Goal: Information Seeking & Learning: Check status

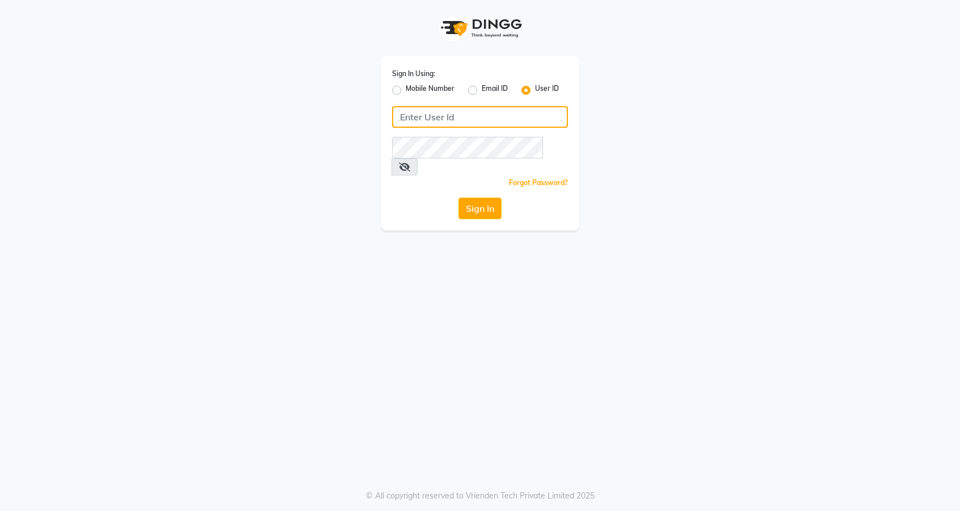
click at [491, 121] on input "Username" at bounding box center [480, 117] width 176 height 22
type input "thelondonhairsalon"
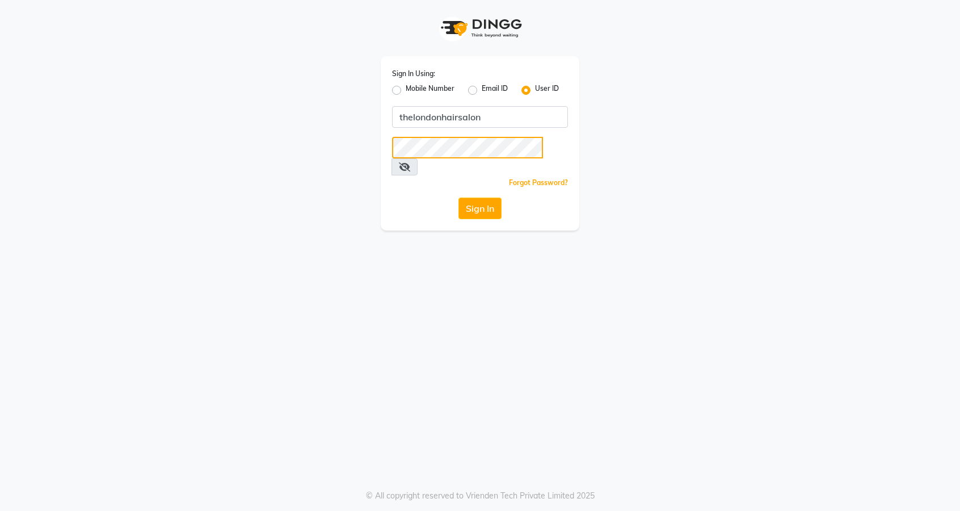
click at [459, 198] on button "Sign In" at bounding box center [480, 209] width 43 height 22
click at [410, 162] on icon at bounding box center [404, 166] width 11 height 9
click at [482, 198] on button "Sign In" at bounding box center [480, 209] width 43 height 22
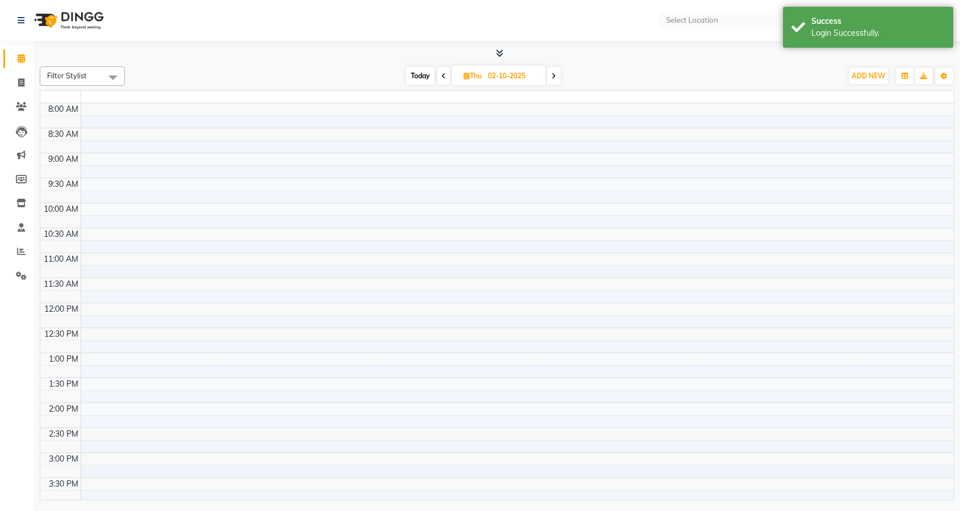
select select "en"
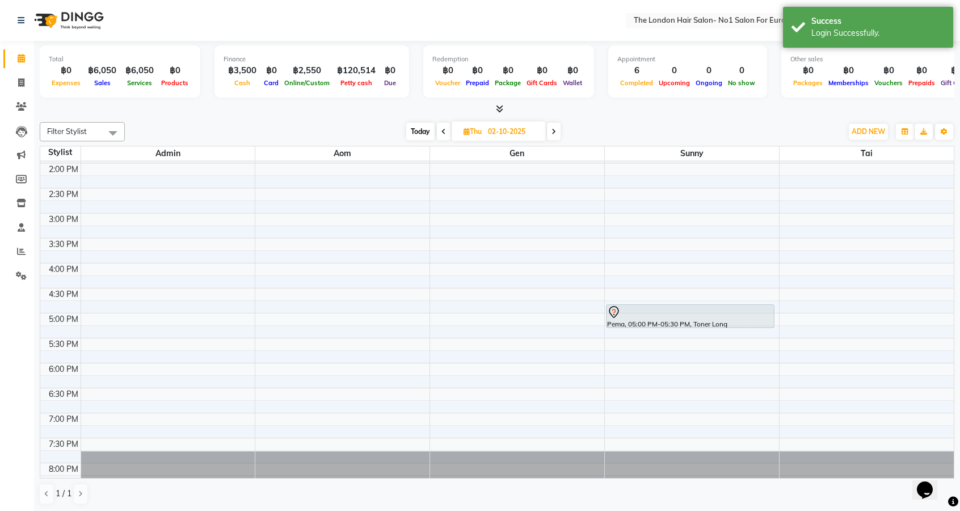
click at [586, 509] on div "Total ฿0 Expenses ฿6,050 Sales ฿6,050 Services ฿0 Products Finance ฿3,500 Cash …" at bounding box center [497, 276] width 926 height 471
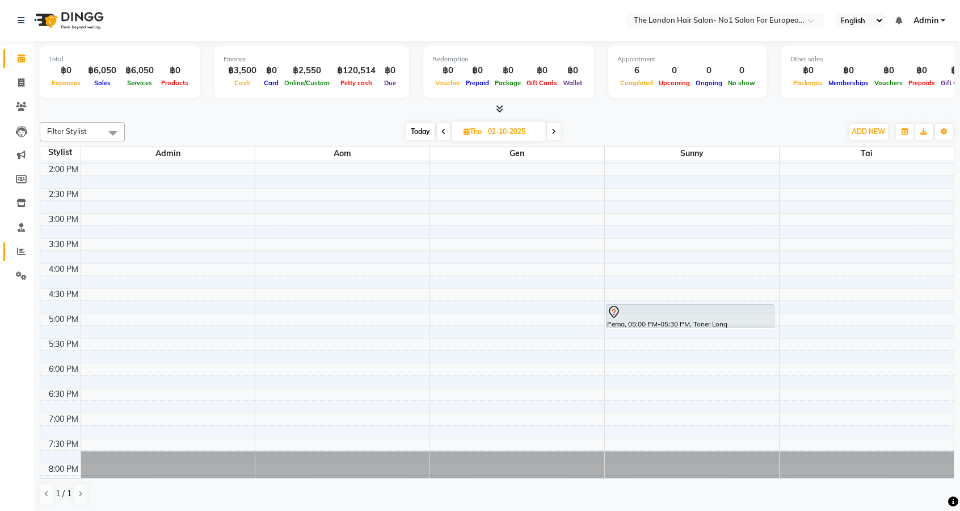
click at [23, 251] on icon at bounding box center [21, 251] width 9 height 9
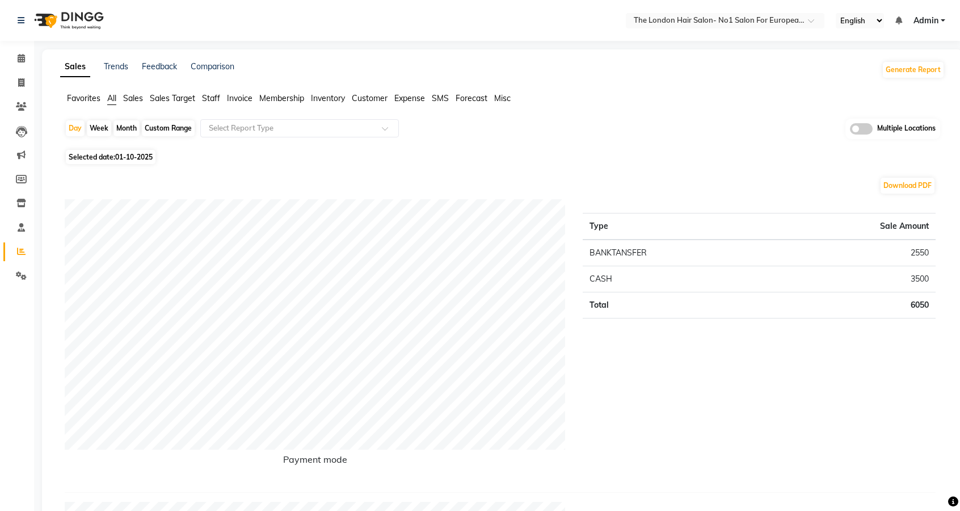
click at [180, 129] on div "Custom Range" at bounding box center [168, 128] width 53 height 16
select select "10"
select select "2025"
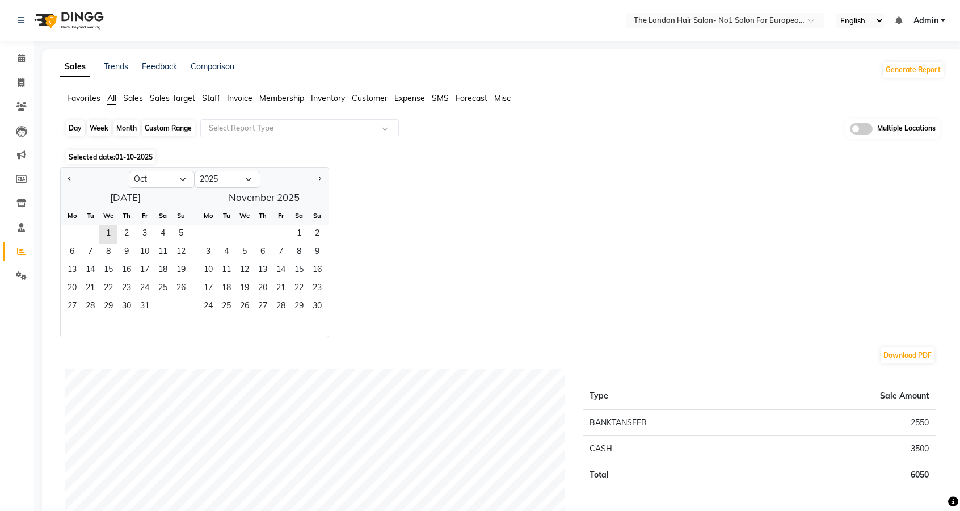
click at [176, 131] on div "Custom Range" at bounding box center [168, 128] width 53 height 16
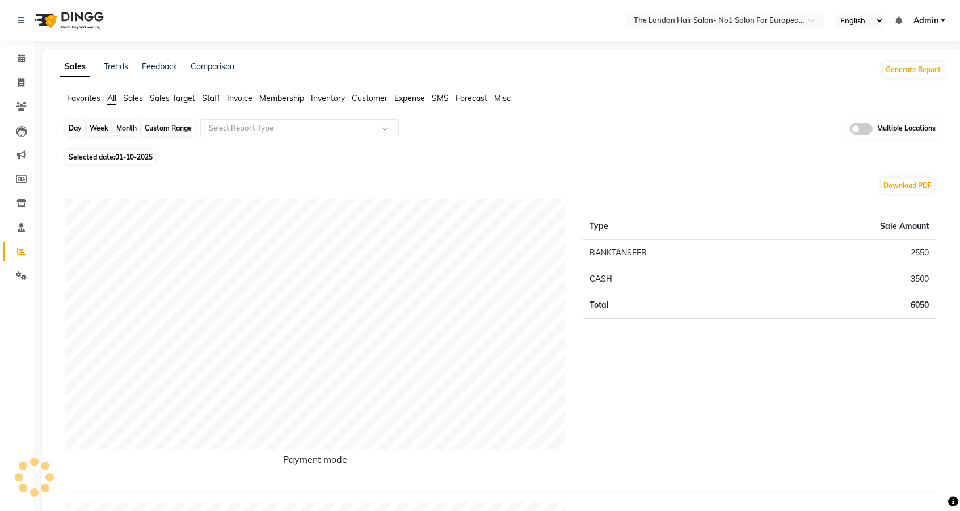
click at [180, 128] on div "Custom Range" at bounding box center [168, 128] width 53 height 16
select select "10"
select select "2025"
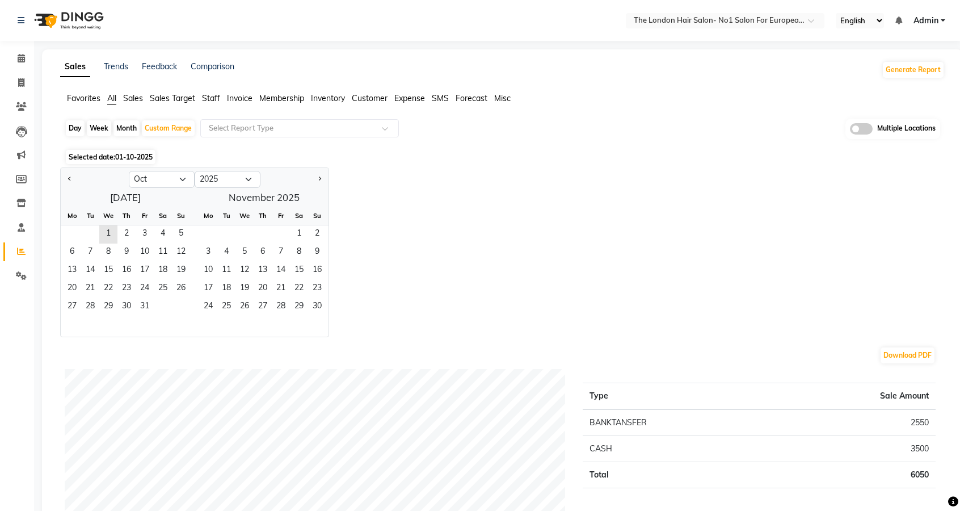
click at [142, 159] on span "01-10-2025" at bounding box center [133, 157] width 37 height 9
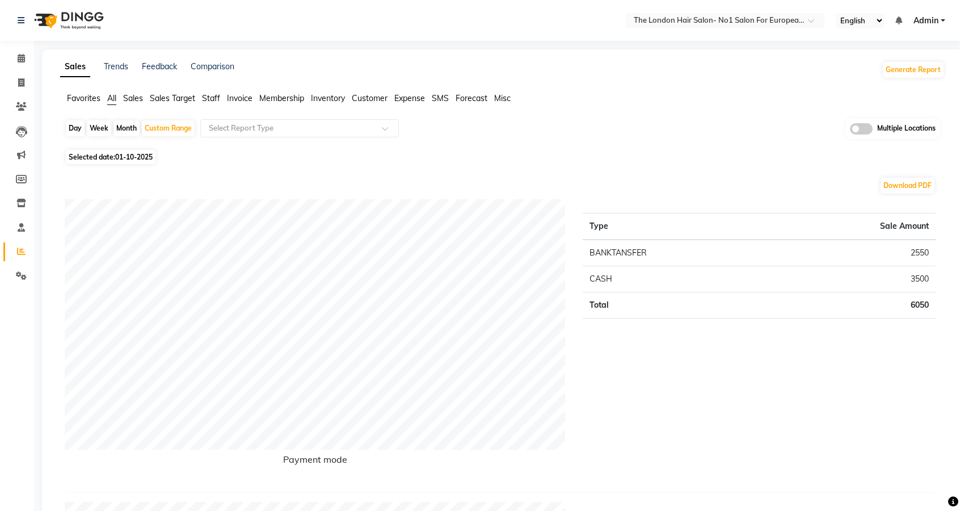
click at [137, 154] on span "01-10-2025" at bounding box center [133, 157] width 37 height 9
select select "10"
select select "2025"
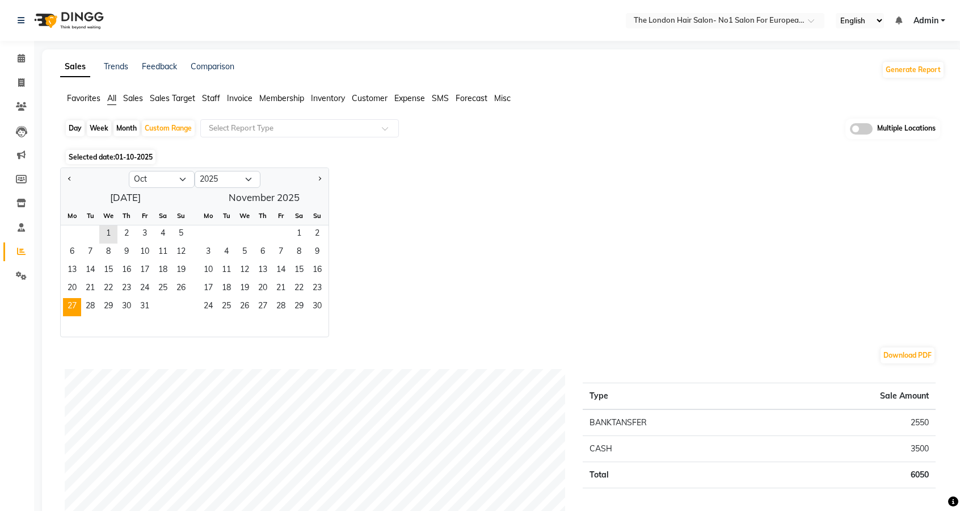
click at [70, 313] on span "27" at bounding box center [72, 307] width 18 height 18
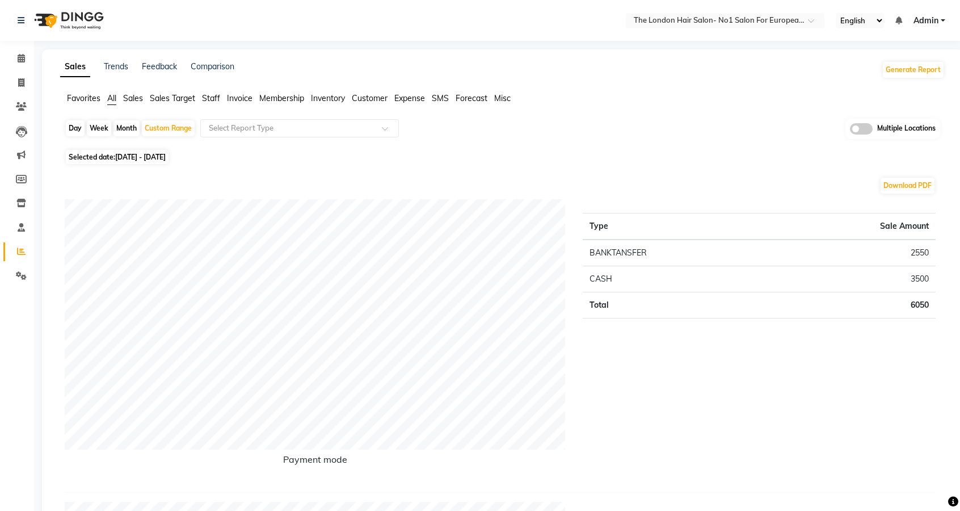
click at [166, 154] on span "[DATE] - [DATE]" at bounding box center [140, 157] width 51 height 9
select select "10"
select select "2025"
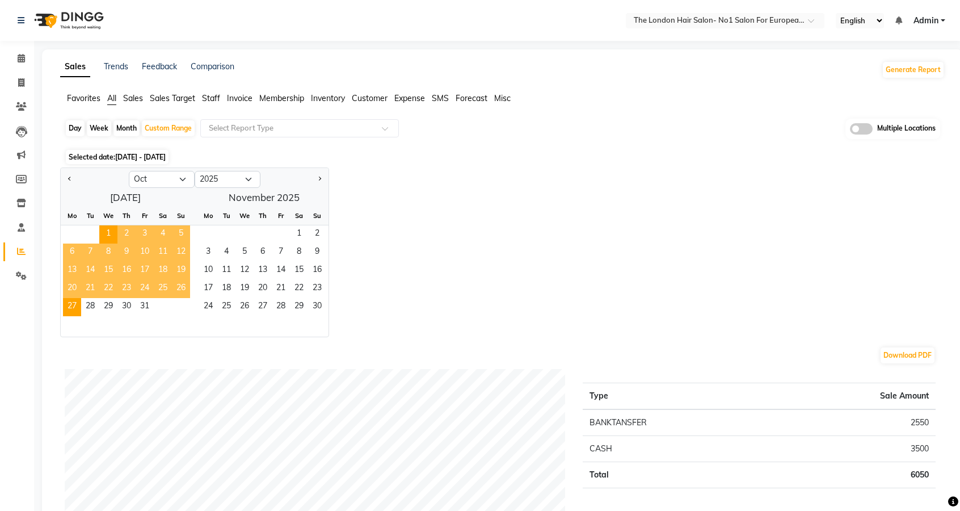
click at [69, 305] on span "27" at bounding box center [72, 307] width 18 height 18
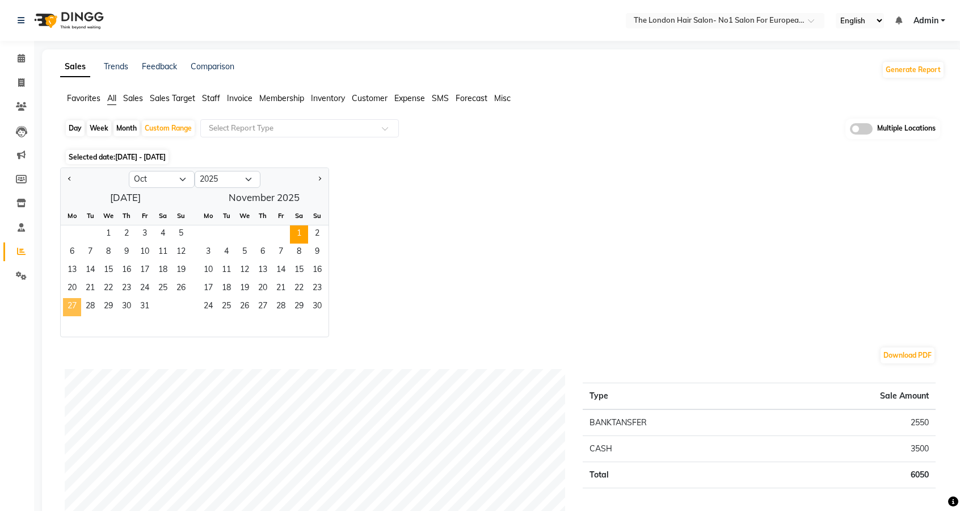
click at [299, 229] on span "1" at bounding box center [299, 234] width 18 height 18
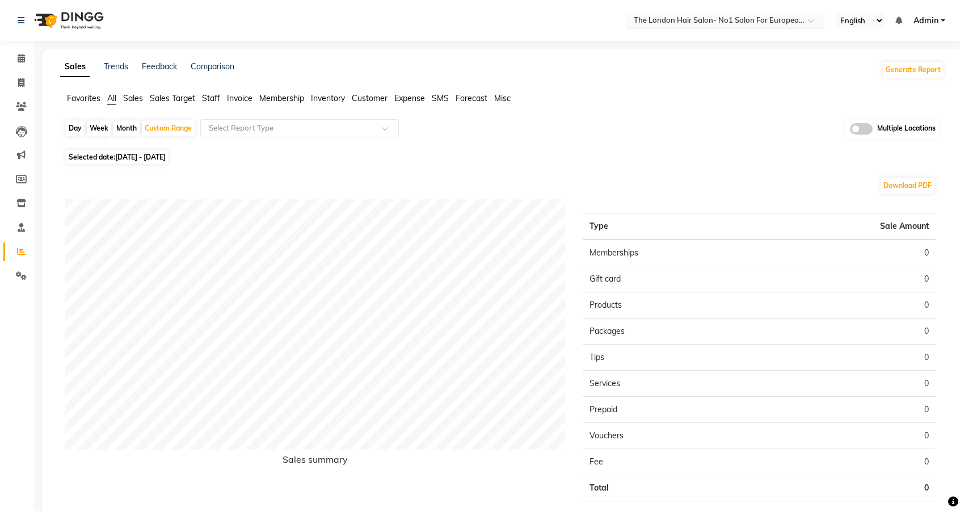
click at [782, 26] on input "text" at bounding box center [714, 21] width 165 height 11
click at [136, 127] on div "Month" at bounding box center [127, 128] width 26 height 16
select select "10"
select select "2025"
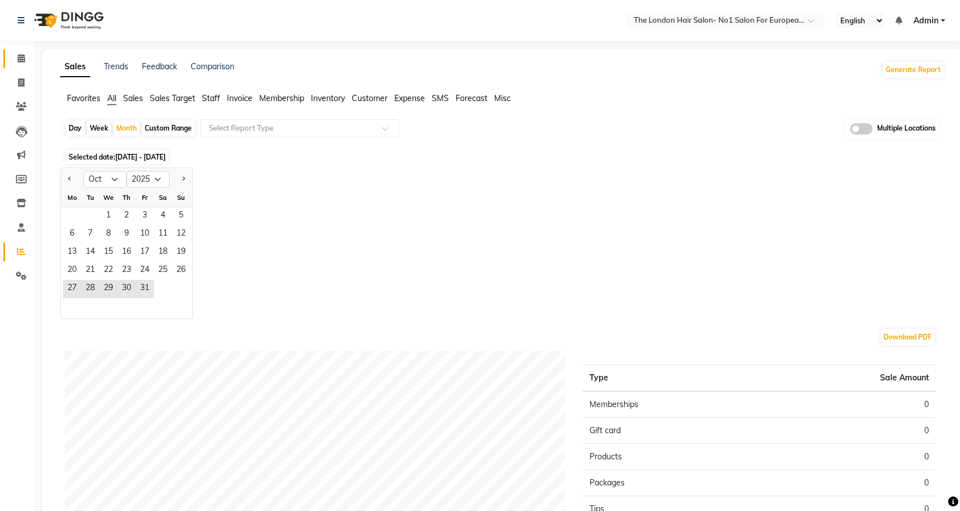
click at [21, 65] on link "Calendar" at bounding box center [16, 58] width 27 height 19
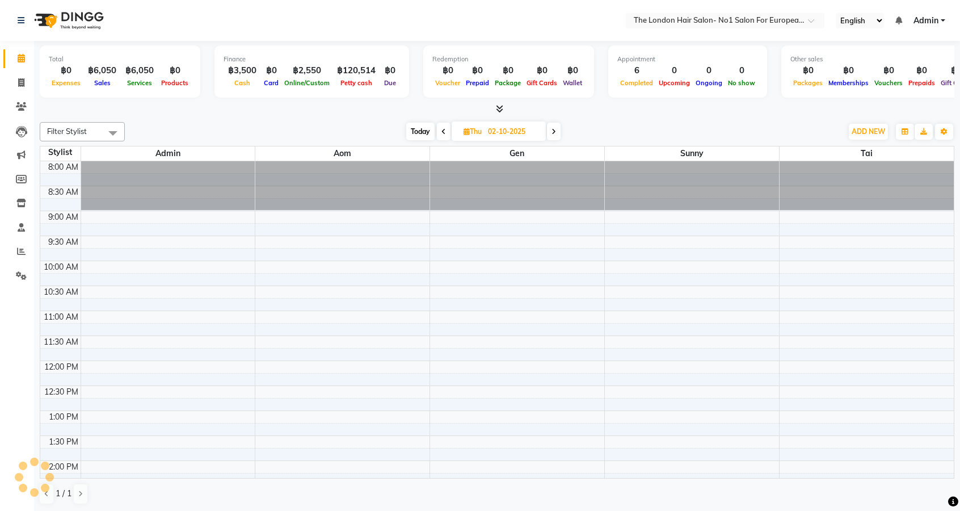
scroll to position [297, 0]
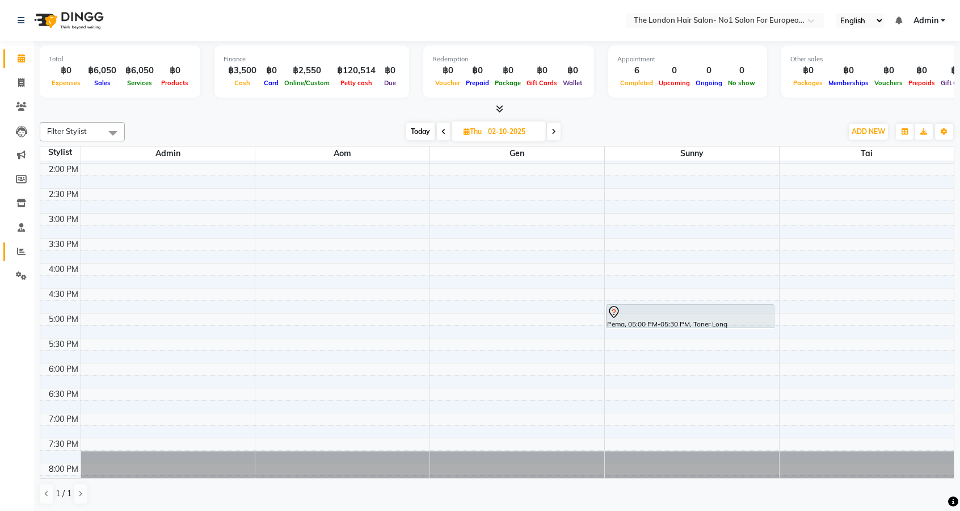
click at [14, 249] on span at bounding box center [21, 251] width 20 height 13
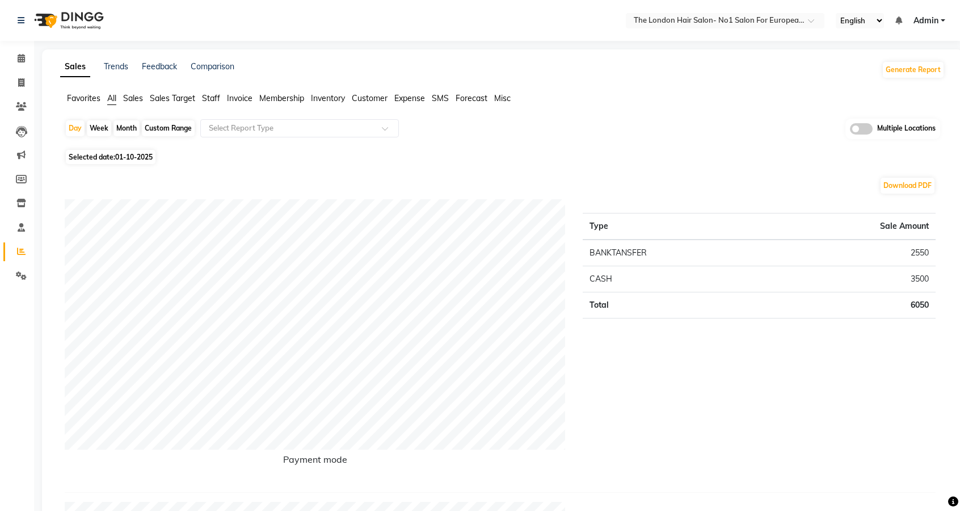
click at [180, 124] on div "Custom Range" at bounding box center [168, 128] width 53 height 16
select select "10"
select select "2025"
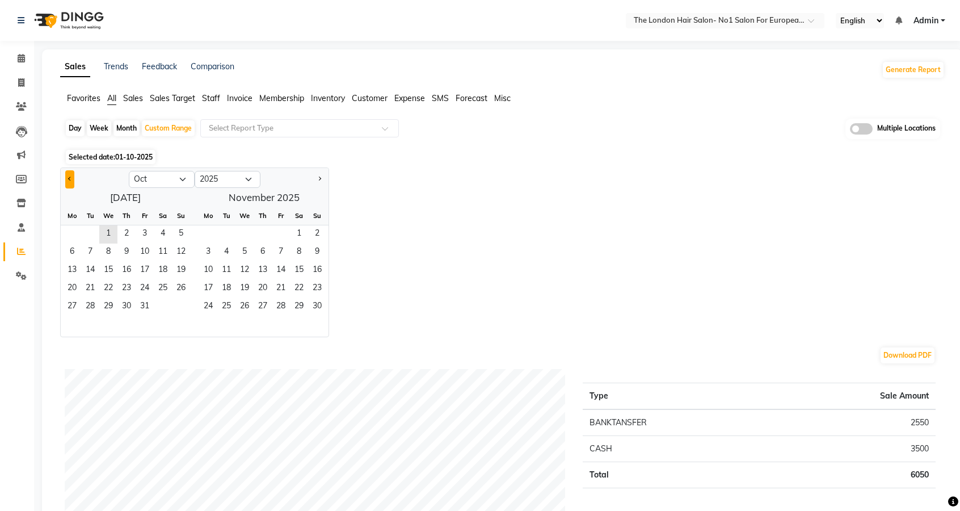
click at [67, 184] on button "Previous month" at bounding box center [69, 179] width 9 height 18
select select "9"
click at [165, 285] on span "27" at bounding box center [163, 289] width 18 height 18
click at [244, 231] on span "1" at bounding box center [245, 234] width 18 height 18
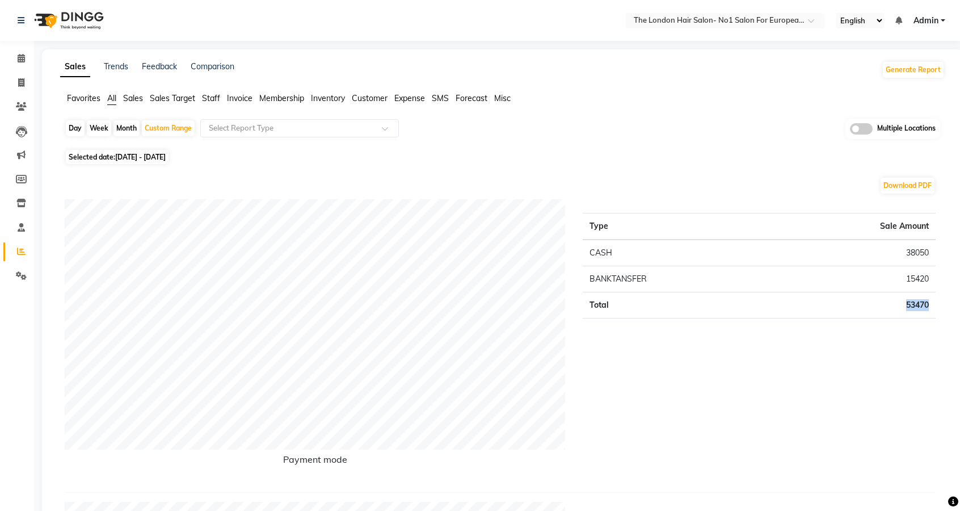
copy td "53470"
